Goal: Task Accomplishment & Management: Use online tool/utility

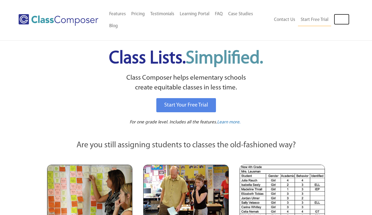
click at [339, 14] on link "Log In" at bounding box center [342, 19] width 16 height 11
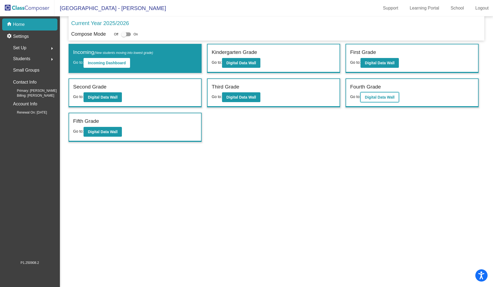
click at [385, 99] on button "Digital Data Wall" at bounding box center [380, 97] width 38 height 10
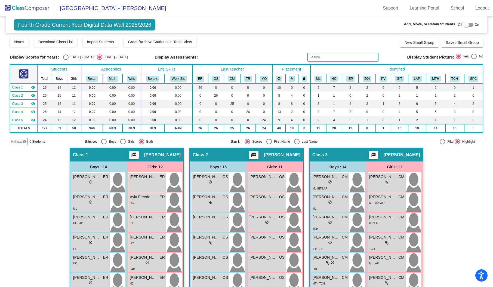
click at [64, 56] on div "Select an option" at bounding box center [65, 56] width 5 height 5
click at [66, 60] on input "[DATE] - [DATE]" at bounding box center [66, 60] width 0 height 0
radio input "true"
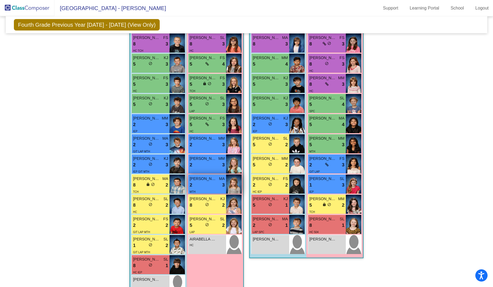
scroll to position [509, 0]
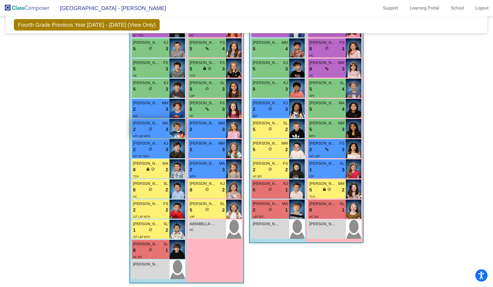
click at [176, 132] on img at bounding box center [178, 128] width 16 height 19
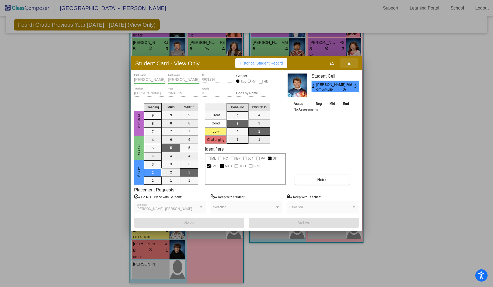
click at [350, 62] on icon "button" at bounding box center [349, 64] width 3 height 4
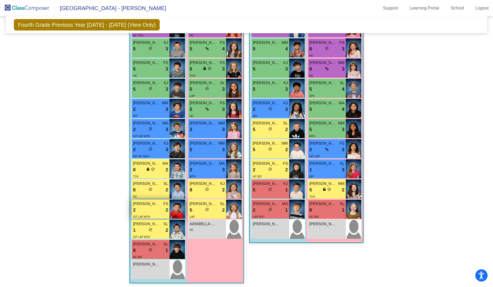
click at [177, 207] on img at bounding box center [178, 209] width 16 height 19
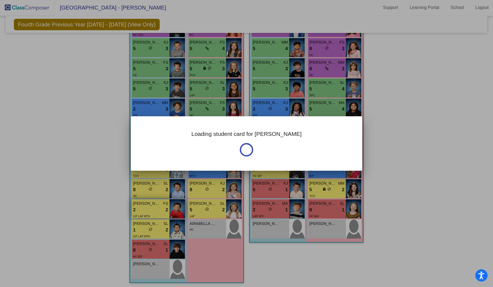
scroll to position [0, 0]
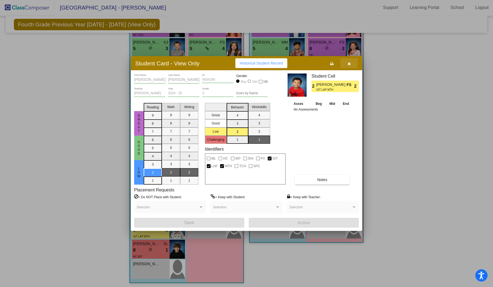
click at [349, 62] on icon "button" at bounding box center [349, 64] width 3 height 4
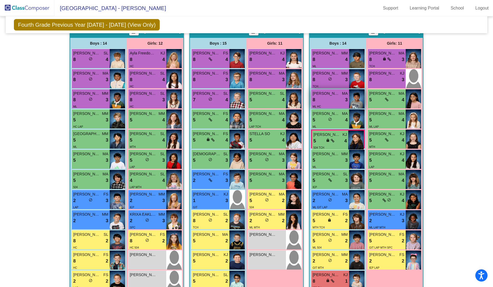
scroll to position [130, 0]
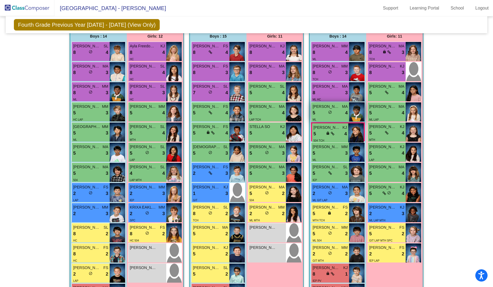
click at [361, 108] on img at bounding box center [357, 111] width 16 height 19
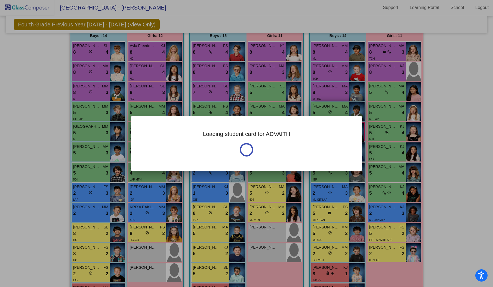
scroll to position [0, 0]
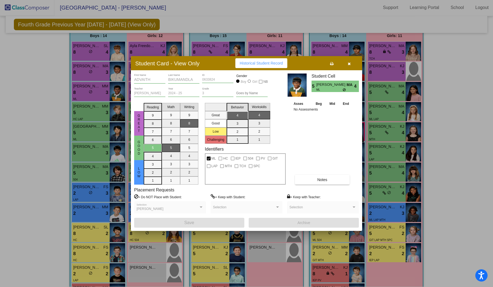
click at [347, 62] on button "button" at bounding box center [349, 63] width 17 height 10
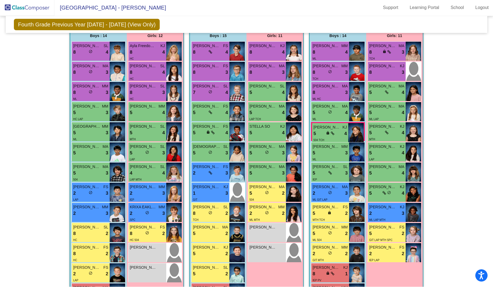
scroll to position [0, 0]
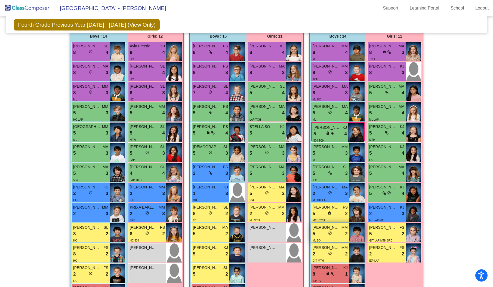
click at [356, 228] on img at bounding box center [357, 232] width 16 height 19
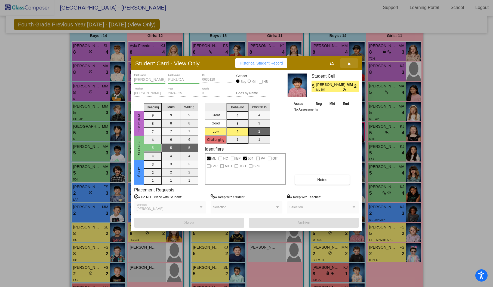
click at [350, 64] on icon "button" at bounding box center [349, 64] width 3 height 4
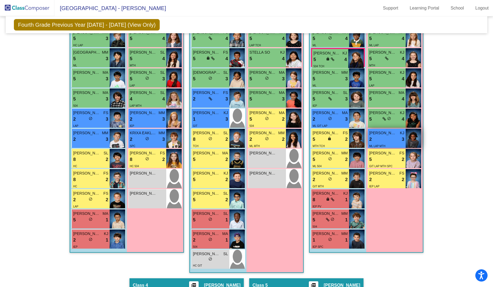
scroll to position [205, 0]
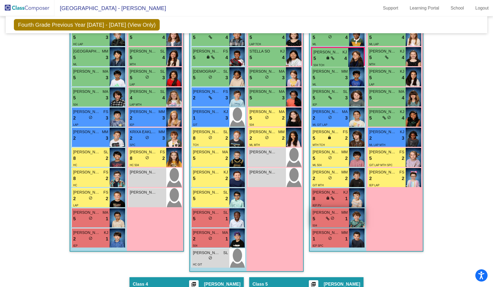
click at [352, 213] on img at bounding box center [357, 217] width 16 height 19
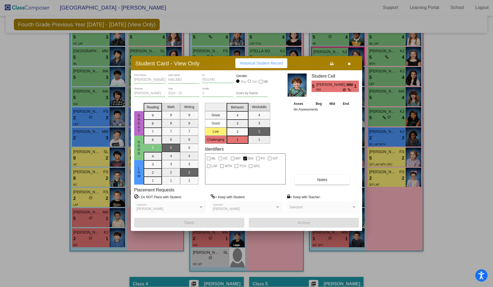
click at [352, 63] on button "button" at bounding box center [349, 63] width 17 height 10
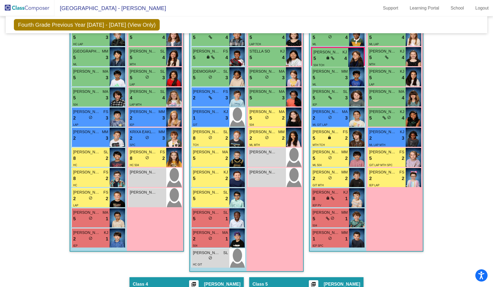
scroll to position [0, 0]
click at [409, 78] on img at bounding box center [414, 76] width 16 height 19
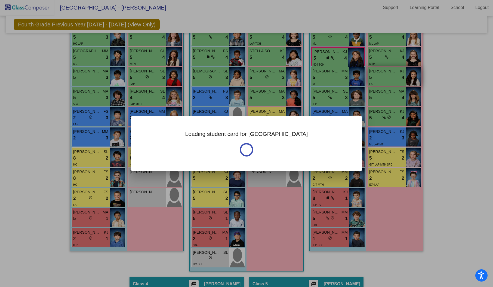
scroll to position [0, 0]
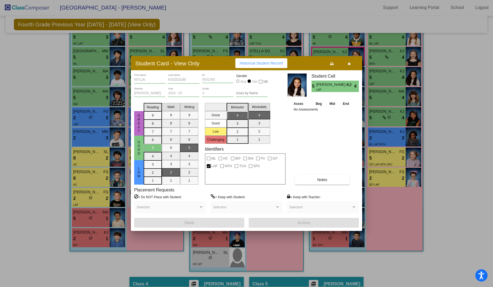
click at [348, 64] on icon "button" at bounding box center [349, 64] width 3 height 4
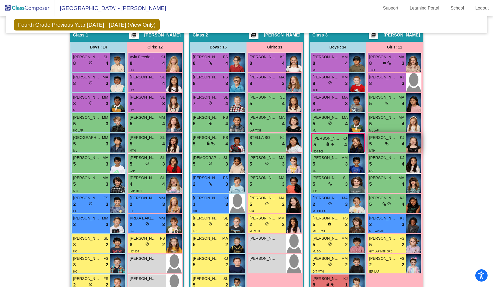
scroll to position [118, 0]
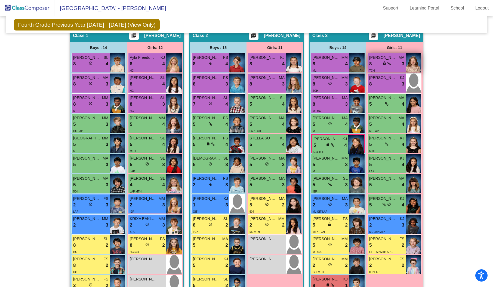
click at [414, 68] on img at bounding box center [414, 62] width 16 height 19
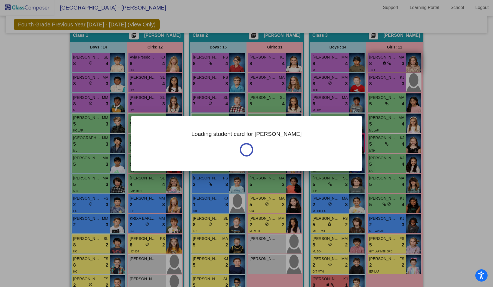
scroll to position [0, 0]
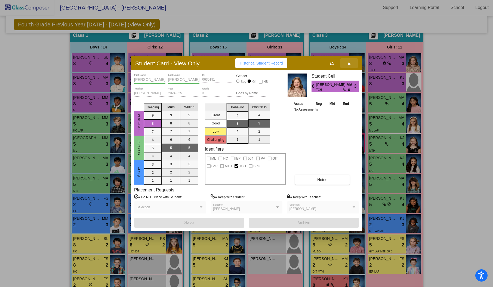
click at [350, 62] on icon "button" at bounding box center [349, 64] width 3 height 4
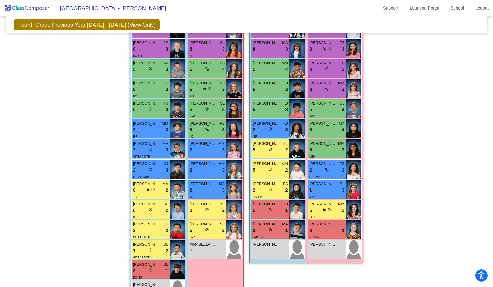
scroll to position [509, 0]
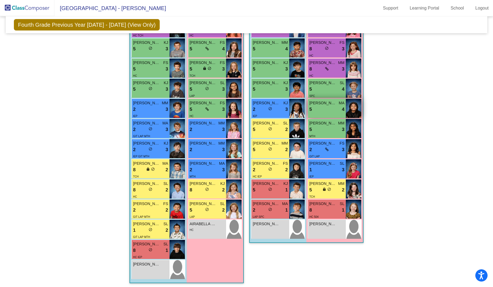
click at [356, 103] on img at bounding box center [354, 108] width 16 height 19
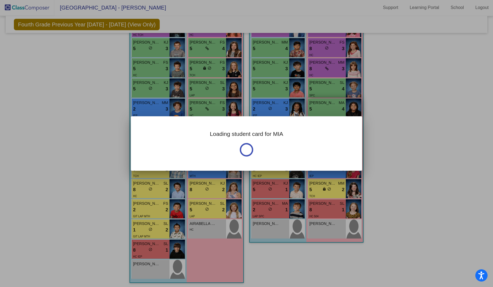
scroll to position [0, 0]
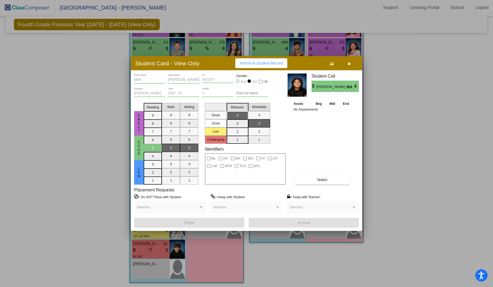
click at [350, 62] on icon "button" at bounding box center [349, 64] width 3 height 4
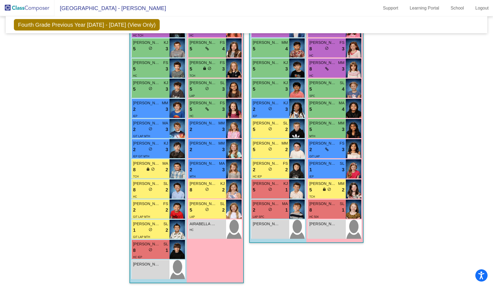
scroll to position [0, 0]
click at [355, 124] on img at bounding box center [354, 128] width 16 height 19
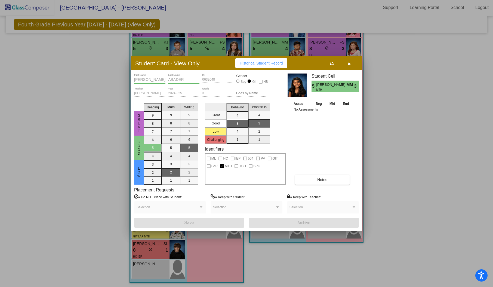
click at [349, 64] on icon "button" at bounding box center [349, 64] width 3 height 4
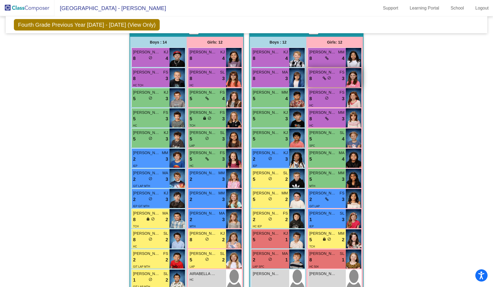
scroll to position [460, 0]
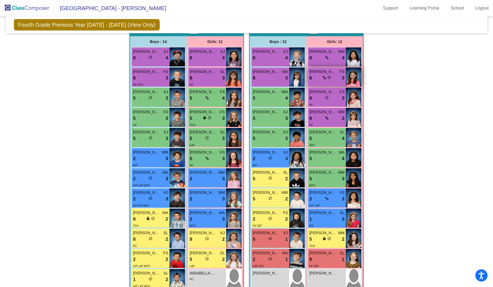
click at [354, 74] on img at bounding box center [354, 77] width 16 height 19
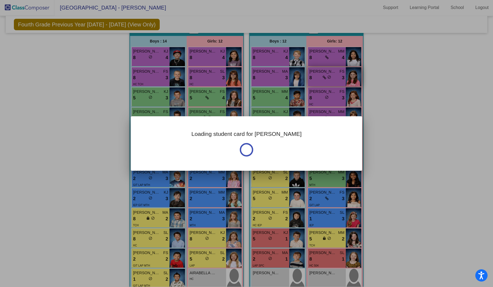
scroll to position [0, 0]
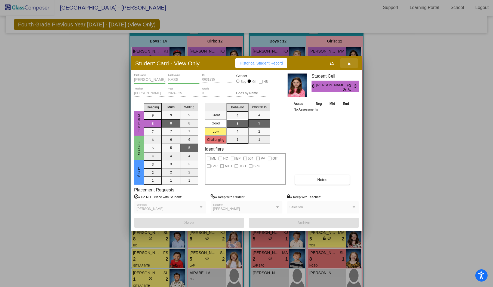
click at [350, 64] on icon "button" at bounding box center [349, 64] width 3 height 4
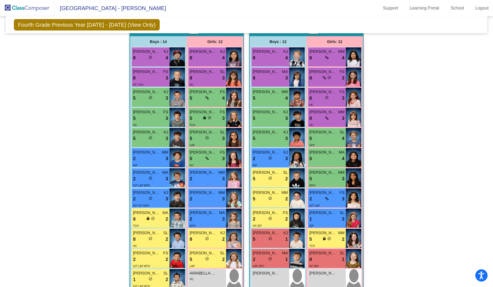
scroll to position [0, 0]
click at [299, 256] on img at bounding box center [297, 258] width 16 height 19
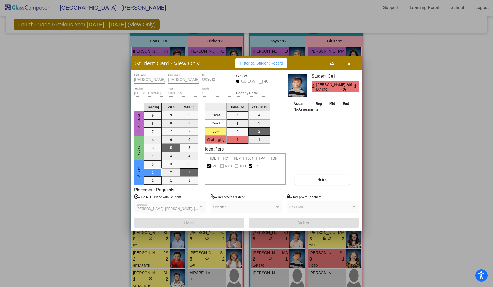
click at [349, 64] on icon "button" at bounding box center [349, 64] width 3 height 4
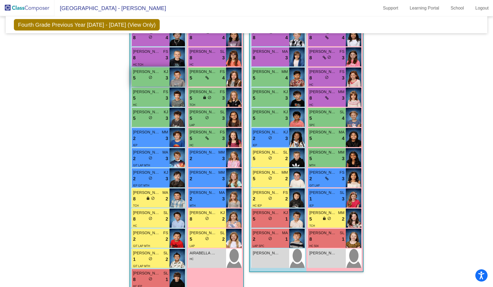
scroll to position [480, 0]
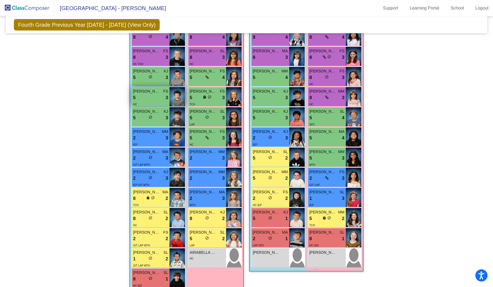
click at [170, 96] on img at bounding box center [178, 96] width 16 height 19
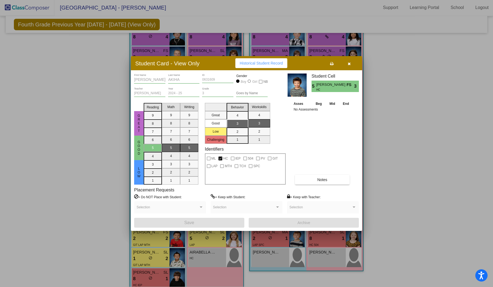
click at [347, 63] on button "button" at bounding box center [349, 63] width 17 height 10
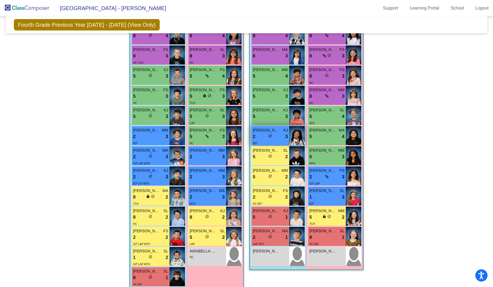
scroll to position [487, 0]
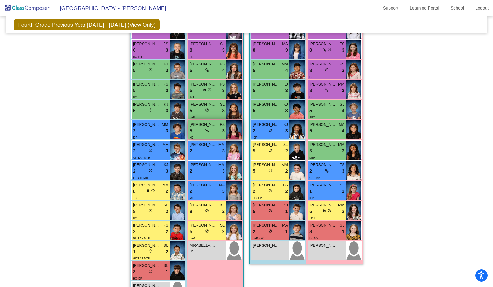
click at [238, 128] on img at bounding box center [234, 129] width 16 height 19
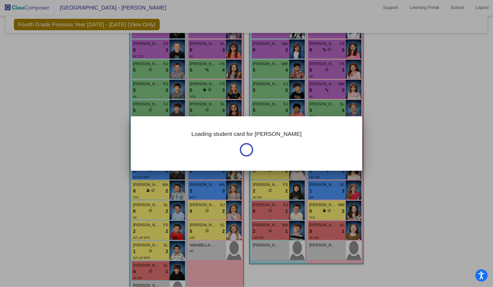
scroll to position [0, 0]
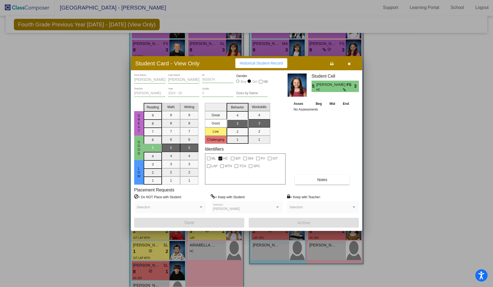
click at [347, 65] on button "button" at bounding box center [349, 63] width 17 height 10
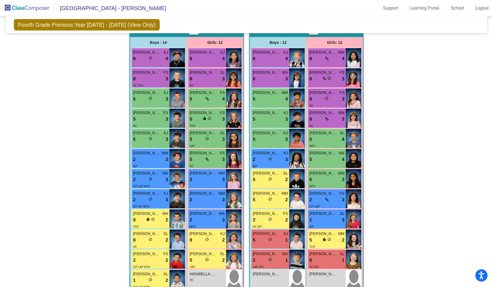
scroll to position [460, 0]
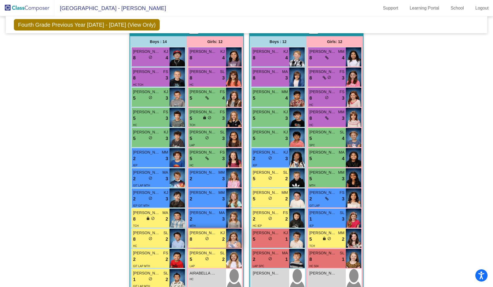
click at [230, 243] on img at bounding box center [234, 238] width 16 height 19
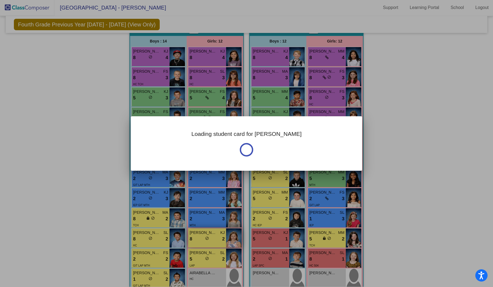
scroll to position [0, 0]
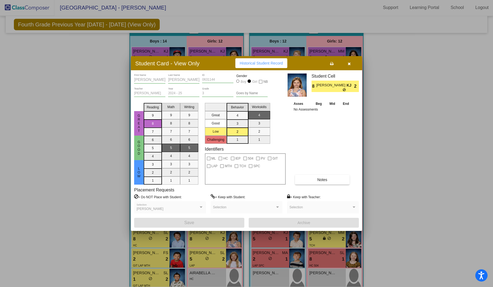
click at [351, 62] on button "button" at bounding box center [349, 63] width 17 height 10
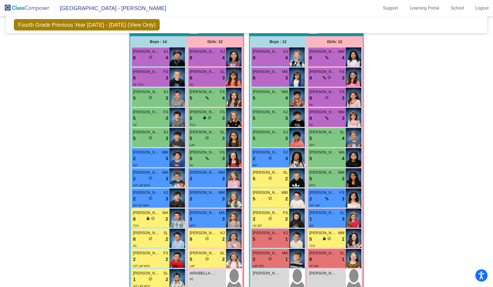
scroll to position [0, 0]
click at [235, 217] on img at bounding box center [234, 218] width 16 height 19
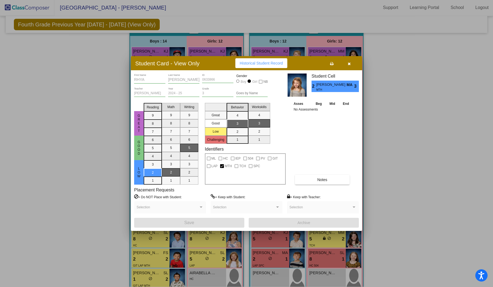
click at [348, 63] on icon "button" at bounding box center [349, 64] width 3 height 4
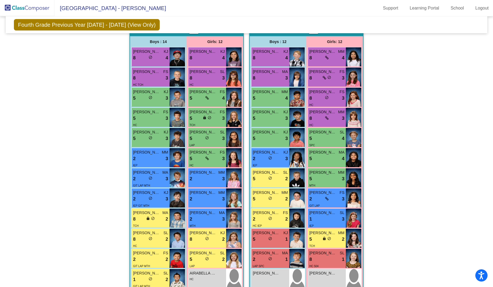
scroll to position [0, 0]
click at [235, 203] on img at bounding box center [234, 197] width 16 height 19
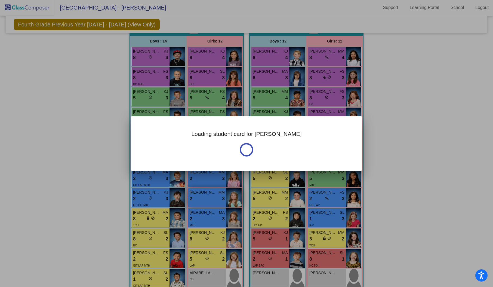
scroll to position [0, 0]
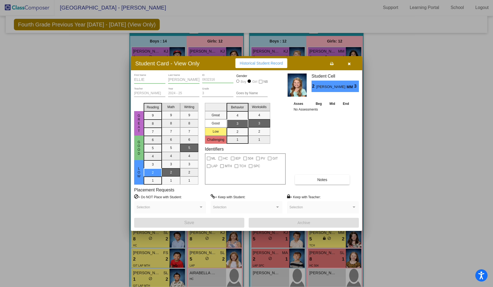
click at [351, 63] on icon "button" at bounding box center [349, 64] width 3 height 4
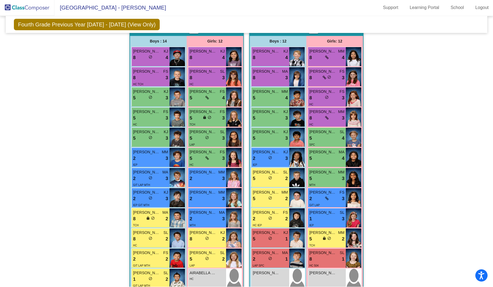
scroll to position [0, 0]
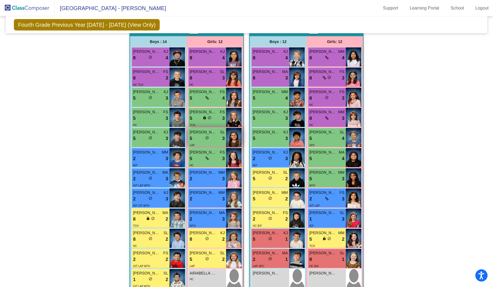
click at [233, 139] on img at bounding box center [234, 137] width 16 height 19
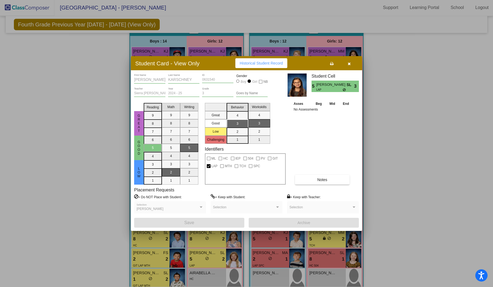
click at [351, 62] on button "button" at bounding box center [349, 63] width 17 height 10
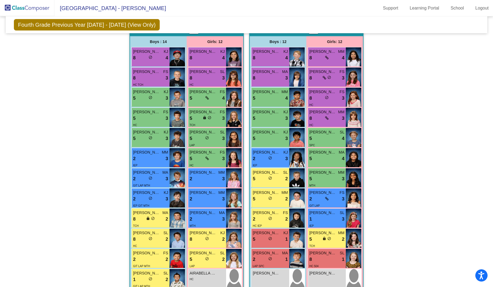
scroll to position [0, 0]
click at [236, 99] on img at bounding box center [234, 97] width 16 height 19
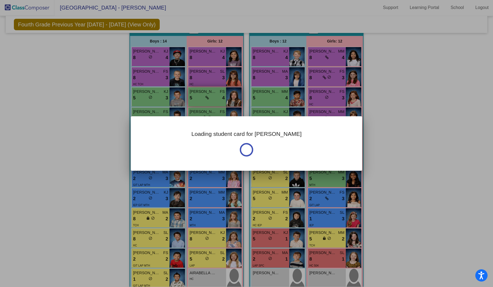
scroll to position [0, 0]
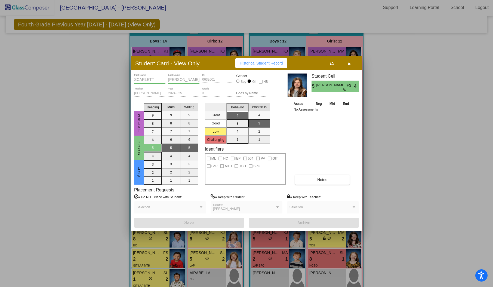
click at [351, 64] on icon "button" at bounding box center [349, 64] width 3 height 4
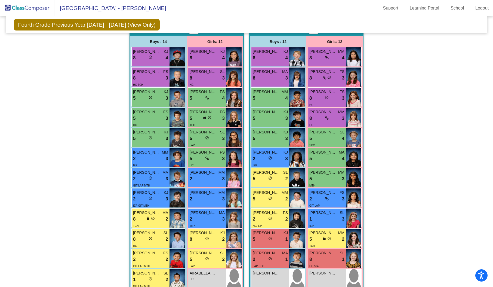
scroll to position [0, 0]
click at [235, 116] on img at bounding box center [234, 117] width 16 height 19
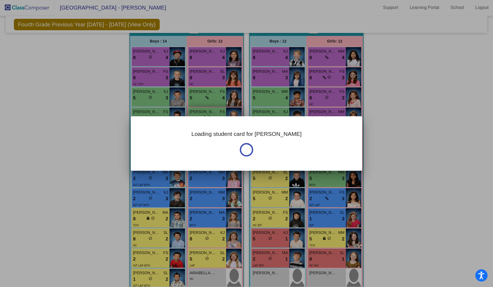
scroll to position [0, 0]
